Goal: Task Accomplishment & Management: Use online tool/utility

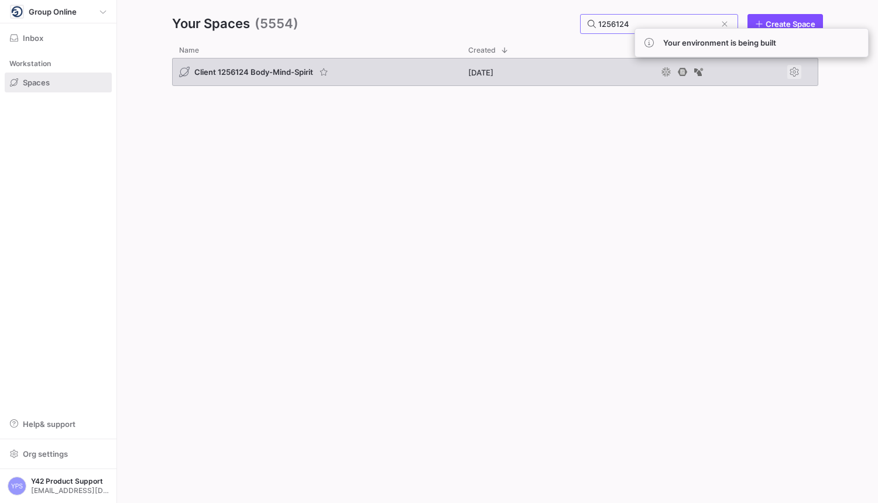
type input "1256124"
click at [798, 73] on span "Press SPACE to select this row." at bounding box center [794, 72] width 14 height 14
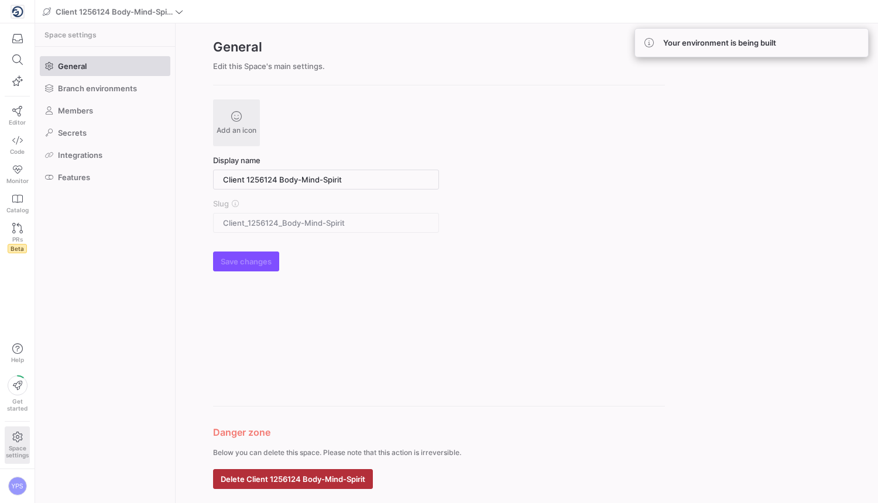
click at [325, 387] on form "Add an icon Display name Client 1256124 Body-Mind-Spirit Slug Client_1256124_Bo…" at bounding box center [439, 295] width 452 height 390
click at [311, 479] on span "Delete Client 1256124 Body-Mind-Spirit" at bounding box center [293, 479] width 145 height 9
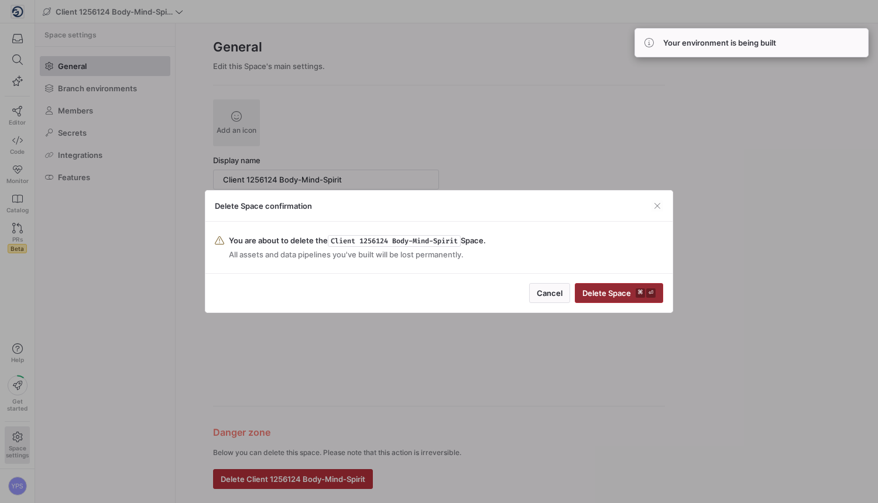
click at [620, 299] on span "submit" at bounding box center [618, 293] width 87 height 19
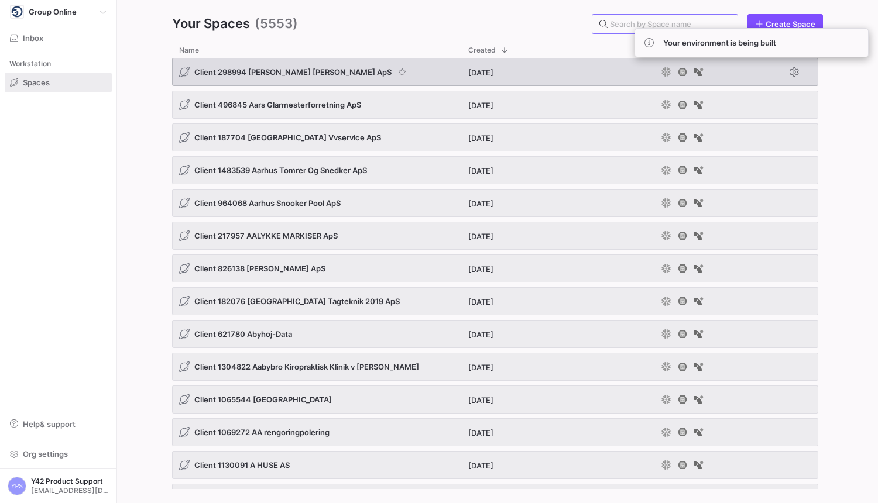
click at [375, 82] on div "Client 298994 [PERSON_NAME] [PERSON_NAME] ApS" at bounding box center [316, 72] width 289 height 28
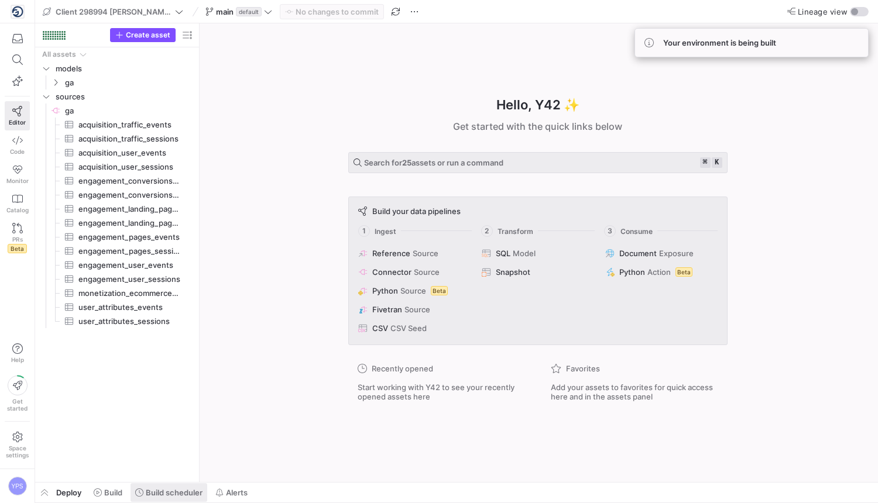
click at [143, 491] on icon at bounding box center [139, 493] width 8 height 8
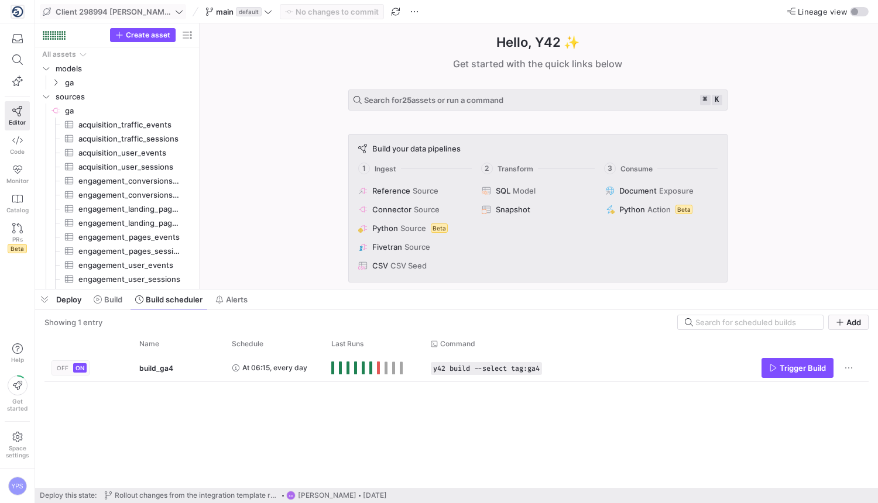
click at [49, 8] on icon at bounding box center [47, 12] width 8 height 8
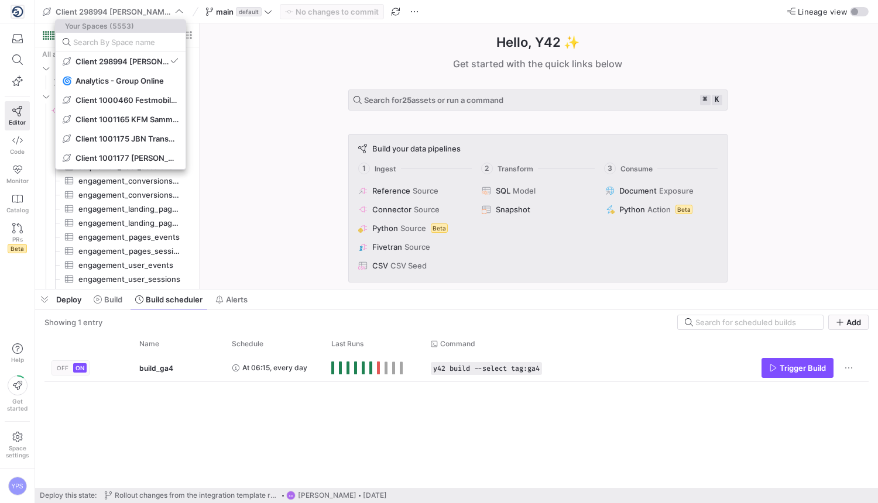
click at [46, 8] on div at bounding box center [439, 251] width 878 height 503
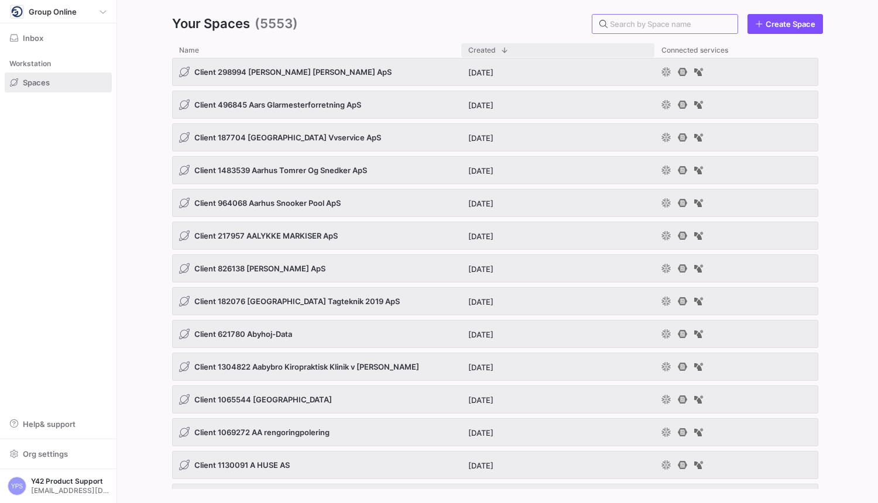
click at [503, 52] on span at bounding box center [504, 50] width 8 height 8
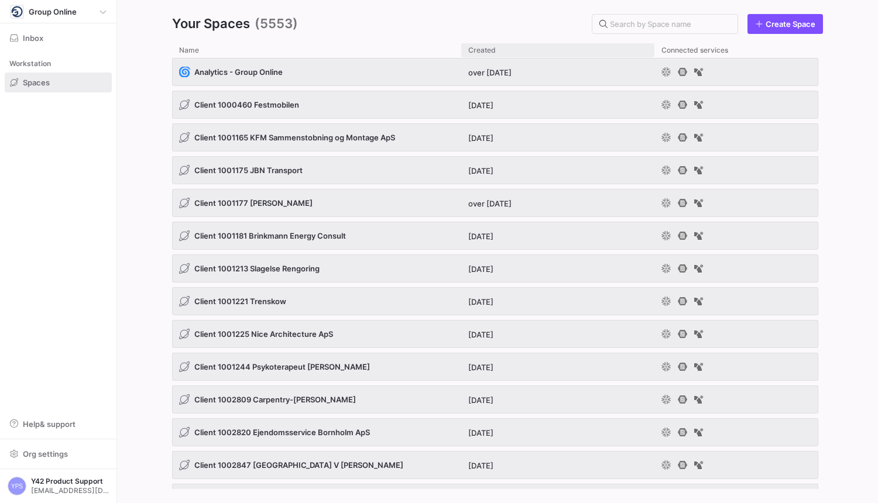
click at [490, 56] on div "Created" at bounding box center [557, 50] width 179 height 14
click at [485, 49] on span "Created" at bounding box center [482, 50] width 28 height 8
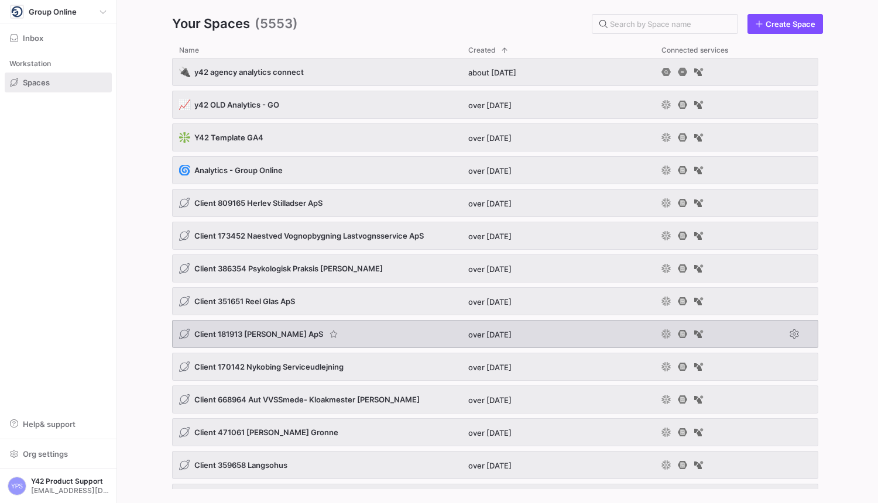
click at [505, 337] on span "over [DATE]" at bounding box center [489, 334] width 43 height 9
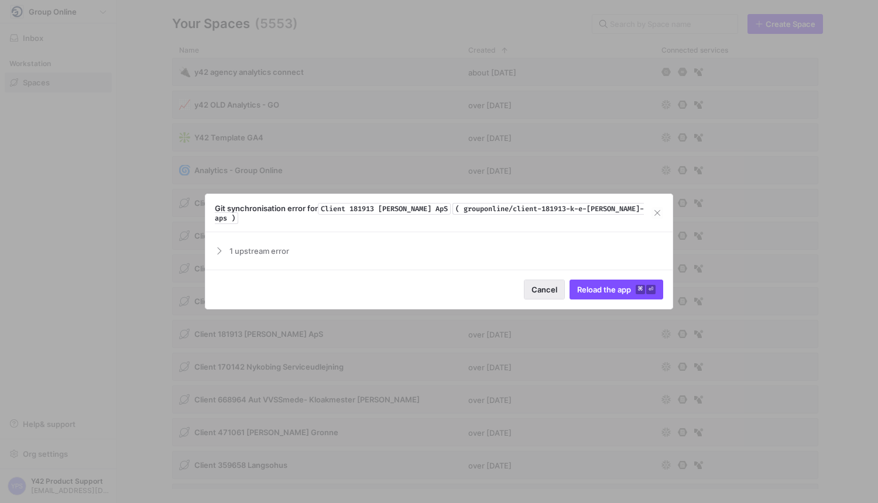
click at [545, 286] on span "Cancel" at bounding box center [544, 289] width 26 height 9
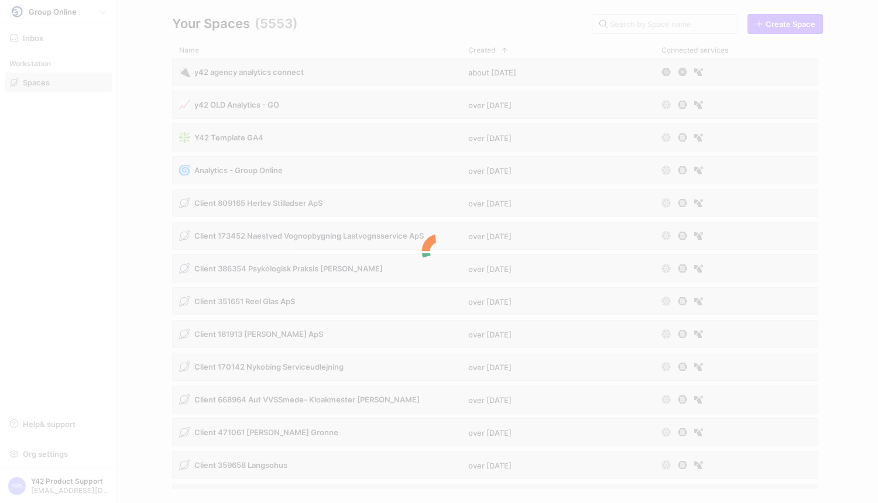
click at [476, 431] on div at bounding box center [439, 251] width 878 height 503
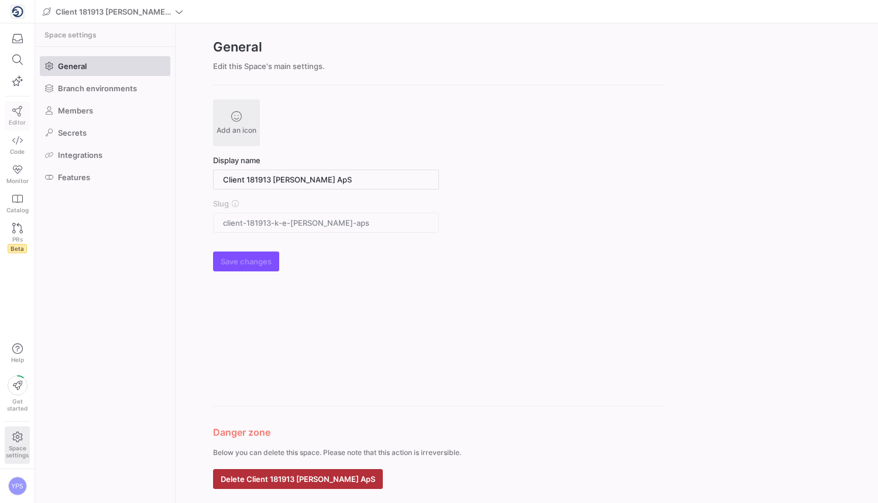
click at [12, 115] on icon at bounding box center [17, 111] width 11 height 11
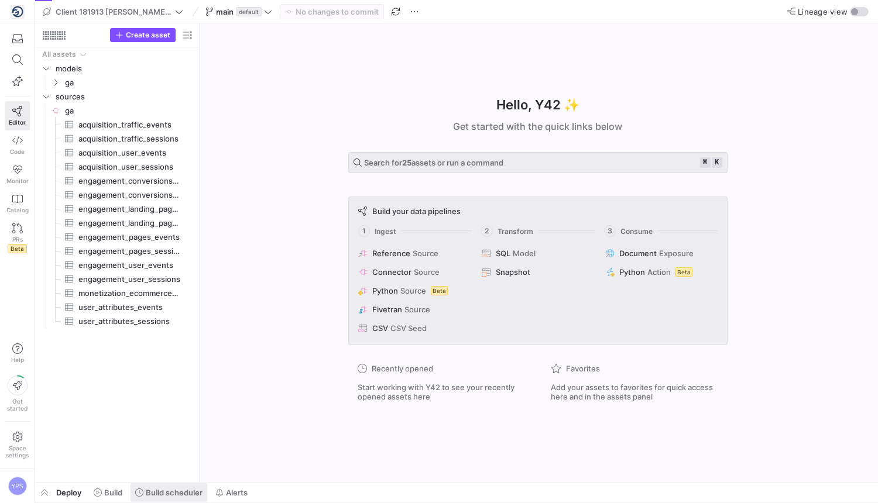
click at [178, 490] on span "Build scheduler" at bounding box center [174, 492] width 57 height 9
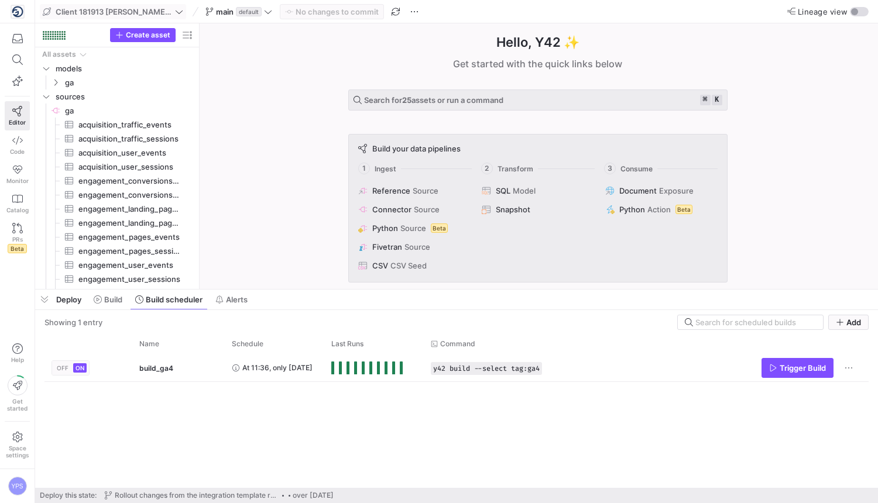
click at [131, 8] on span "Client 181913 [PERSON_NAME] ApS" at bounding box center [114, 11] width 117 height 9
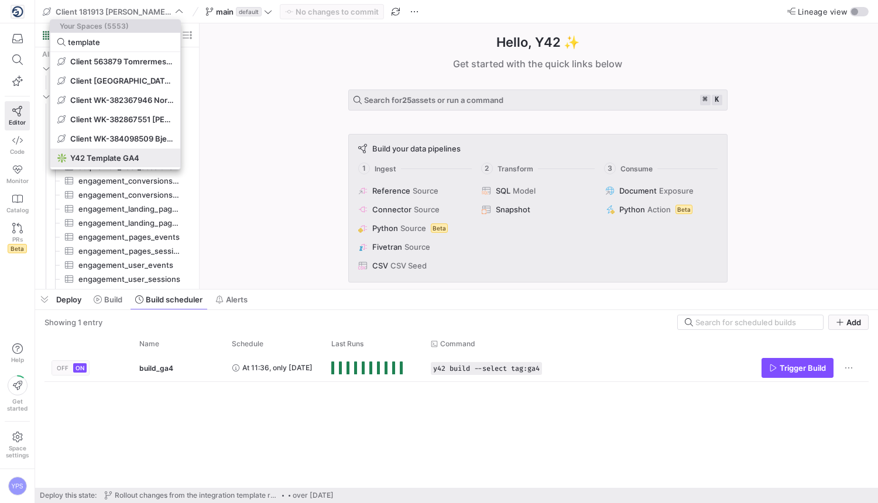
type input "template"
click at [120, 155] on span "Y42 Template GA4" at bounding box center [104, 157] width 69 height 9
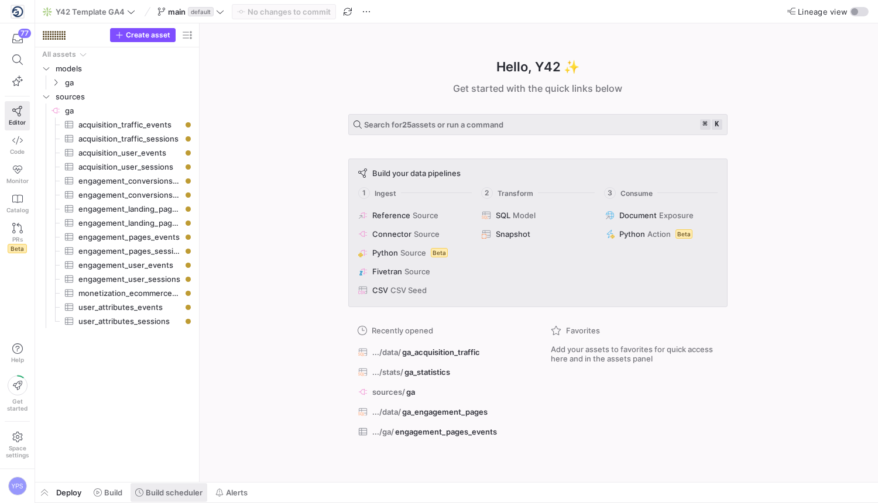
click at [167, 492] on span "Build scheduler" at bounding box center [174, 492] width 57 height 9
